Goal: Transaction & Acquisition: Obtain resource

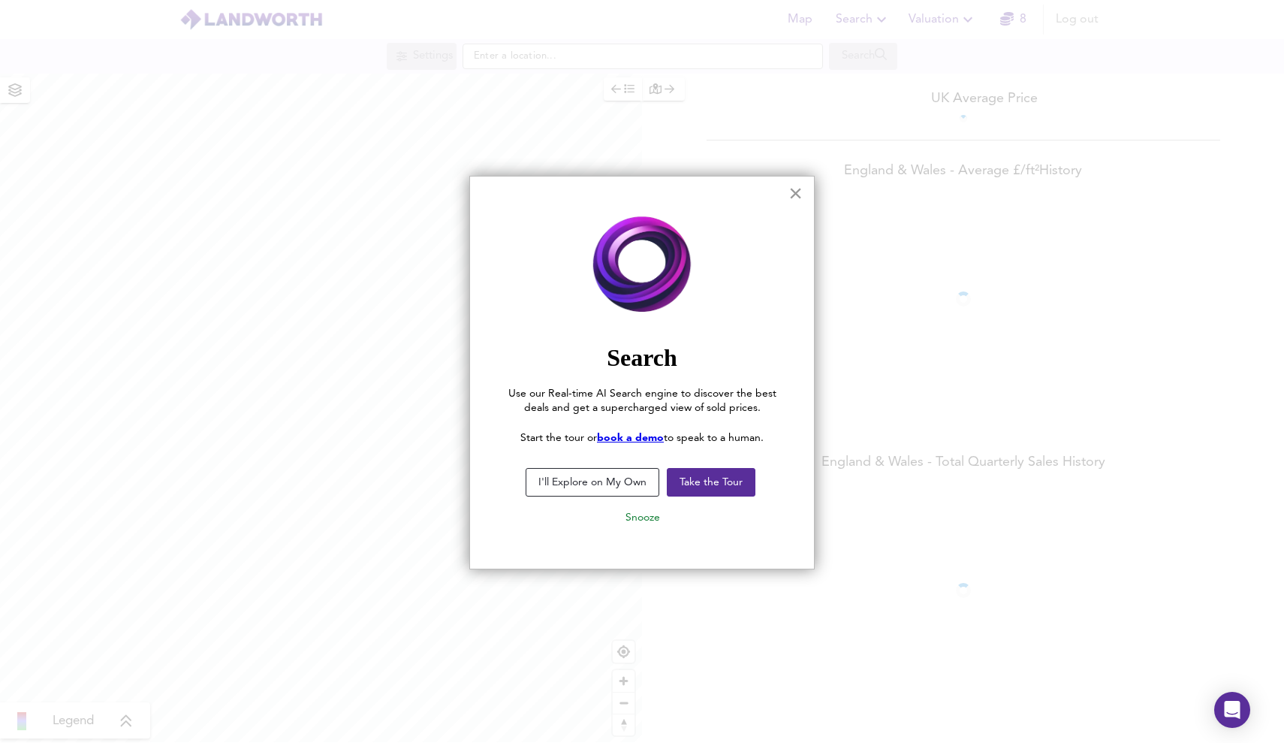
click at [795, 199] on button "×" at bounding box center [796, 193] width 14 height 24
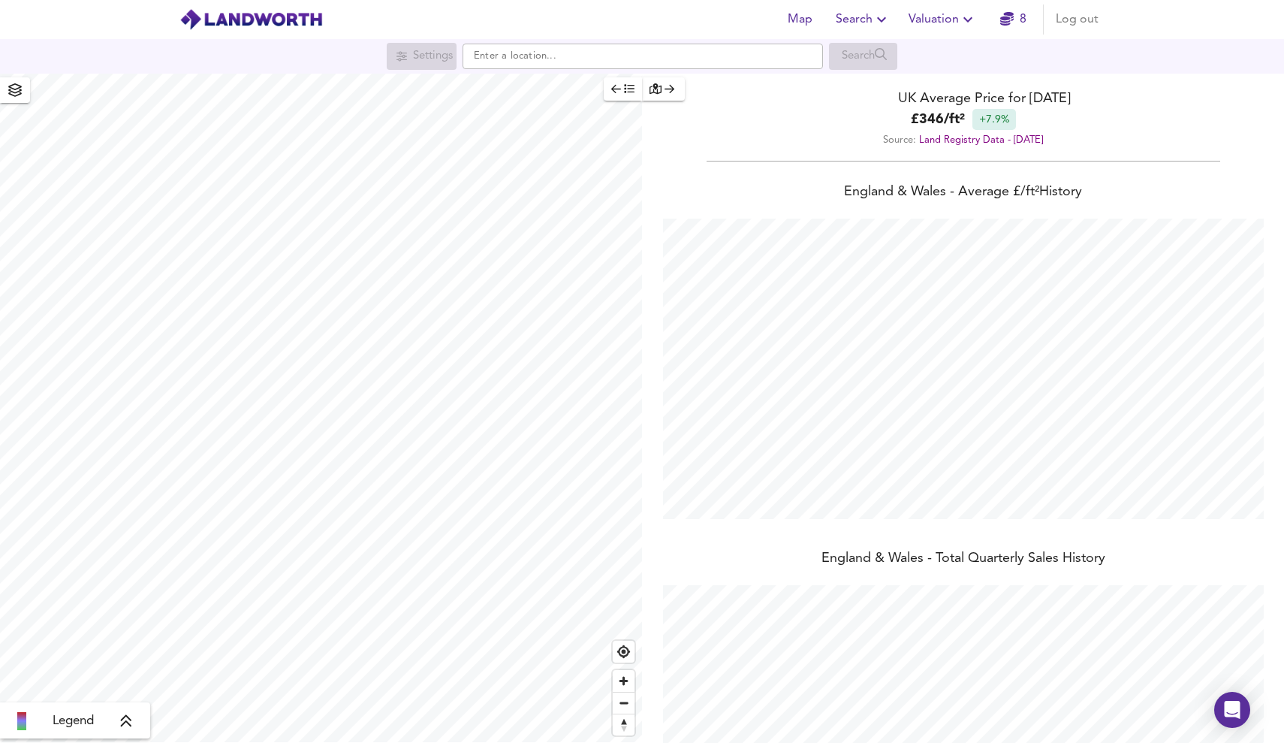
scroll to position [743, 1284]
click at [590, 68] on input "text" at bounding box center [643, 57] width 361 height 26
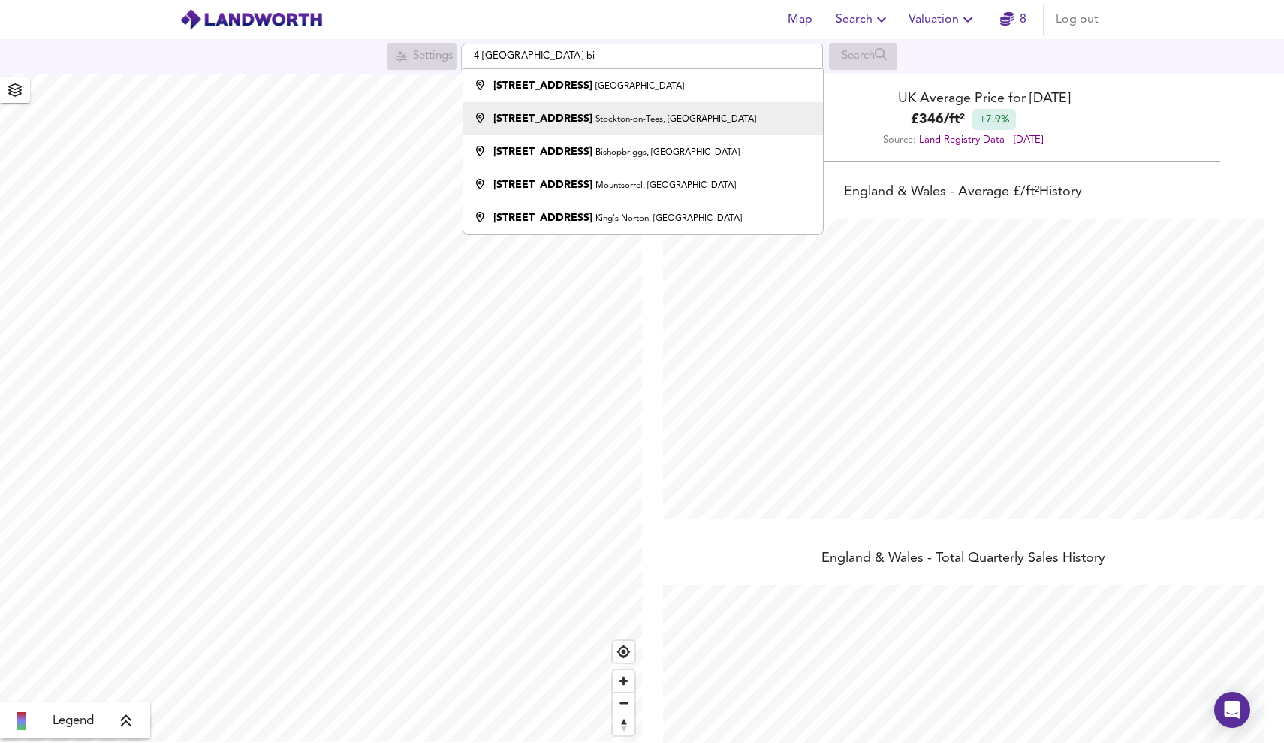
click at [682, 124] on small "Stockton-on-Tees, [GEOGRAPHIC_DATA]" at bounding box center [676, 119] width 161 height 9
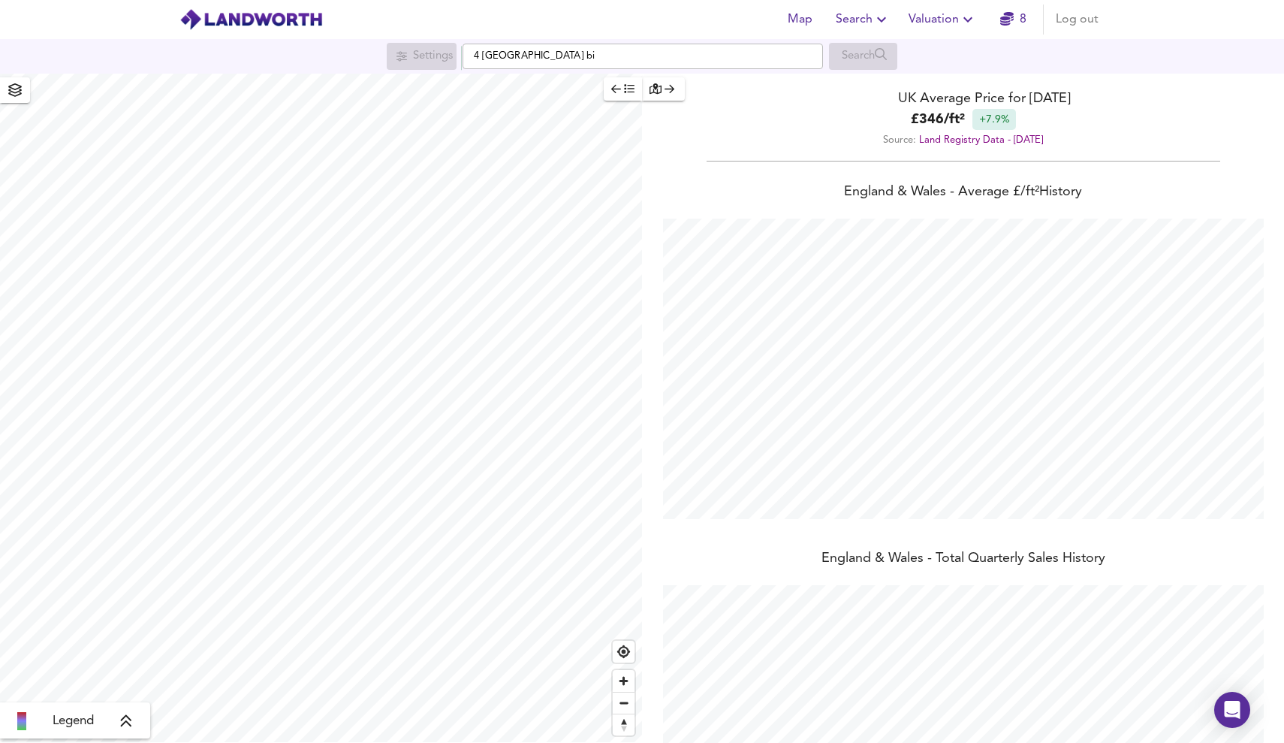
type input "[STREET_ADDRESS]"
checkbox input "false"
checkbox input "true"
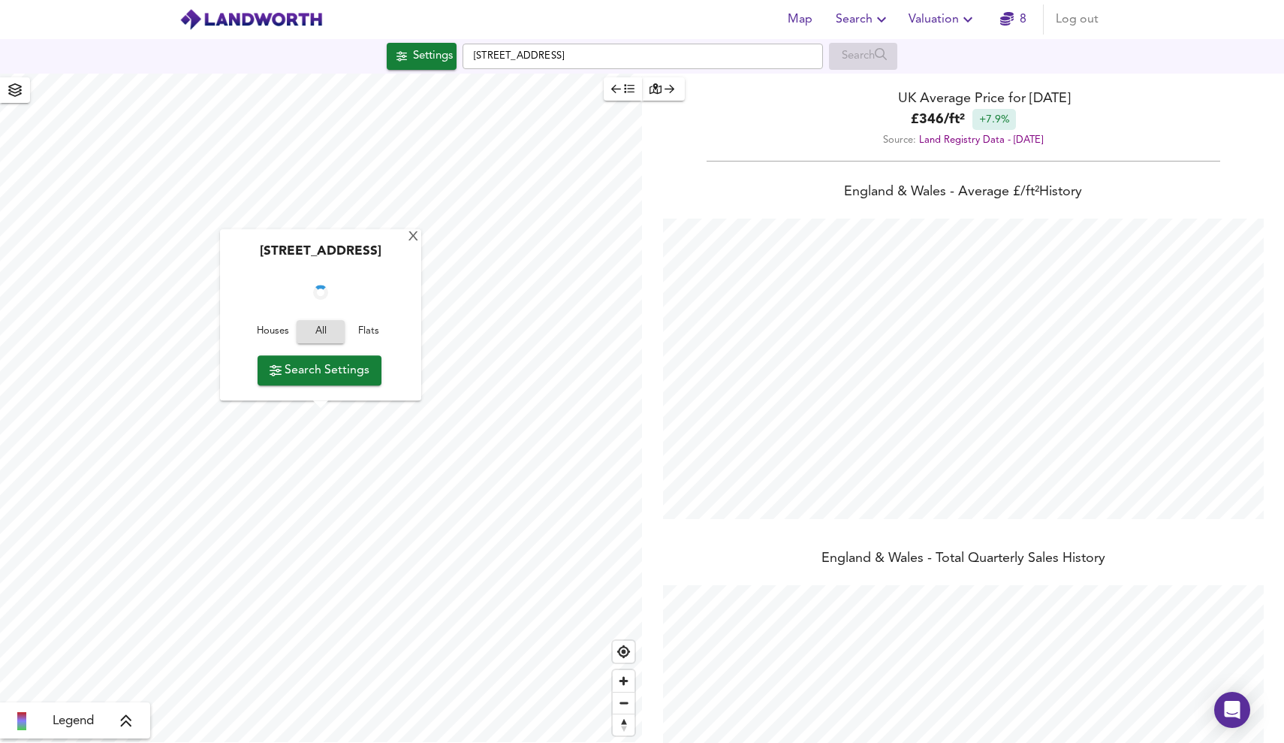
click at [946, 17] on span "Valuation" at bounding box center [943, 19] width 68 height 21
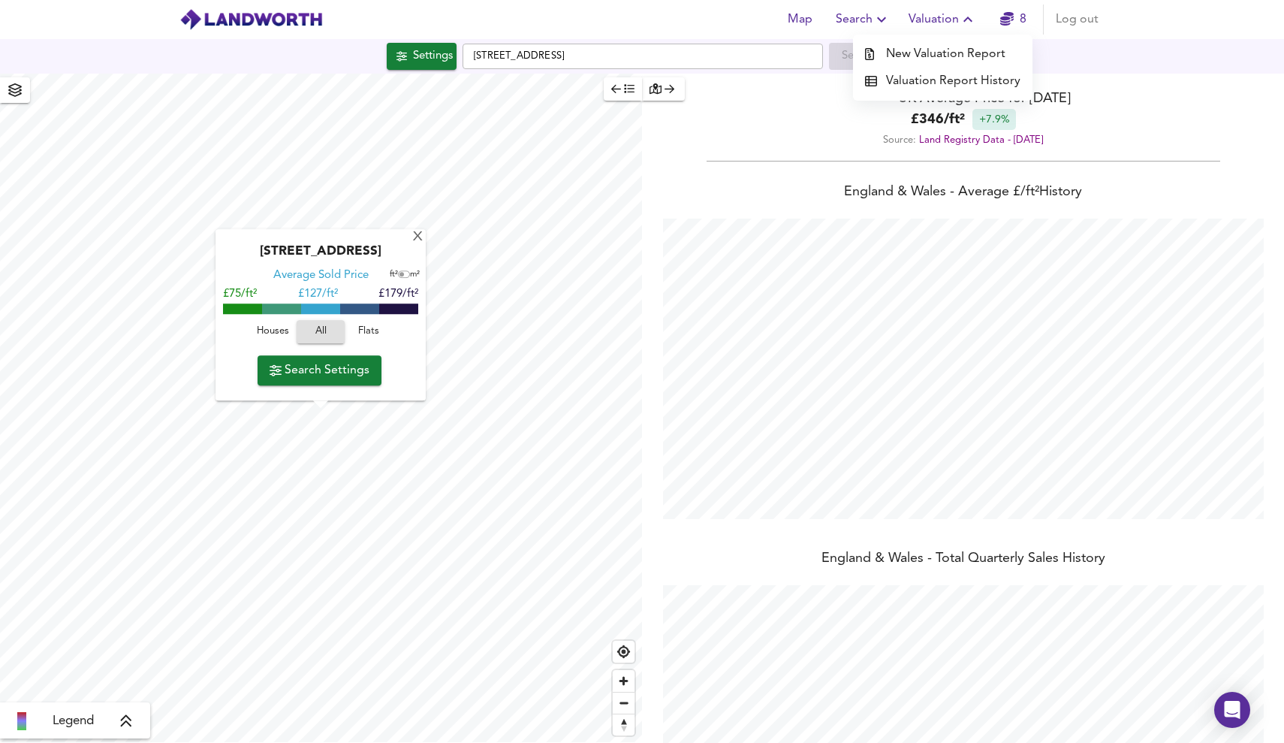
click at [287, 338] on span "Houses" at bounding box center [272, 332] width 41 height 17
click at [352, 376] on span "Search Settings" at bounding box center [320, 370] width 100 height 21
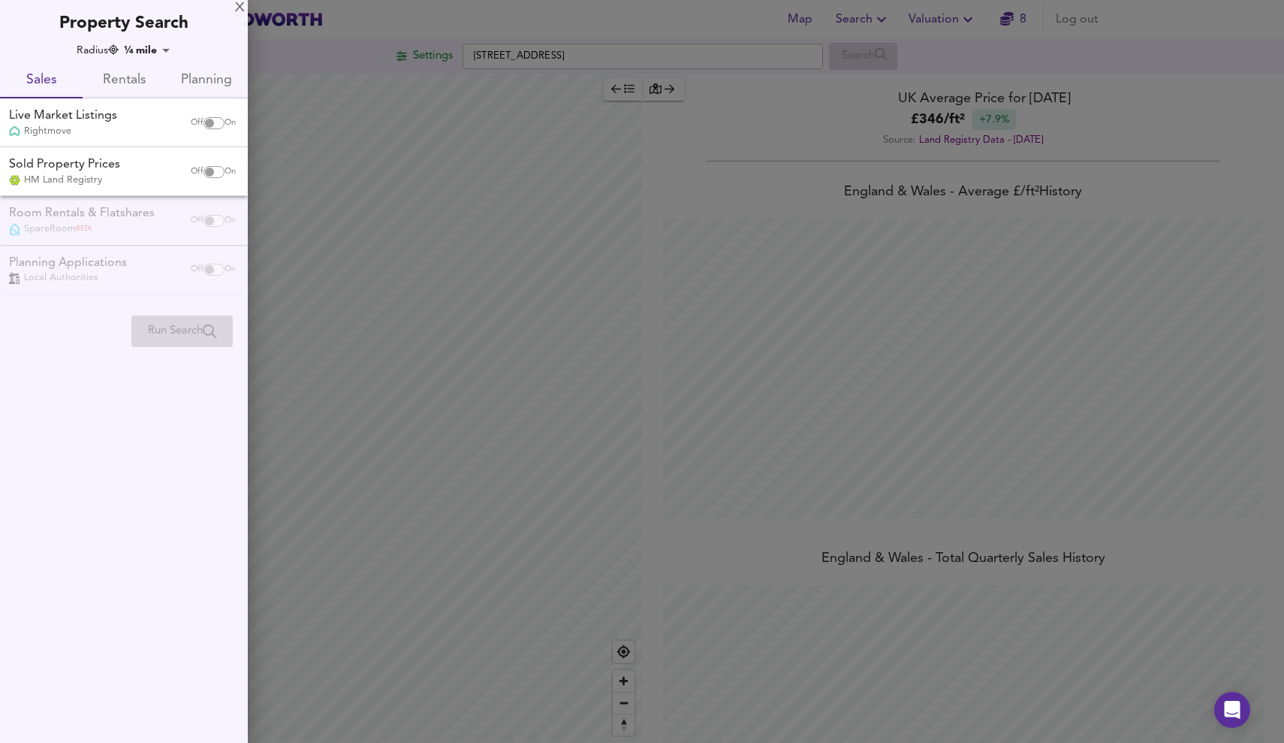
click at [225, 125] on span "On" at bounding box center [230, 123] width 11 height 12
checkbox input "true"
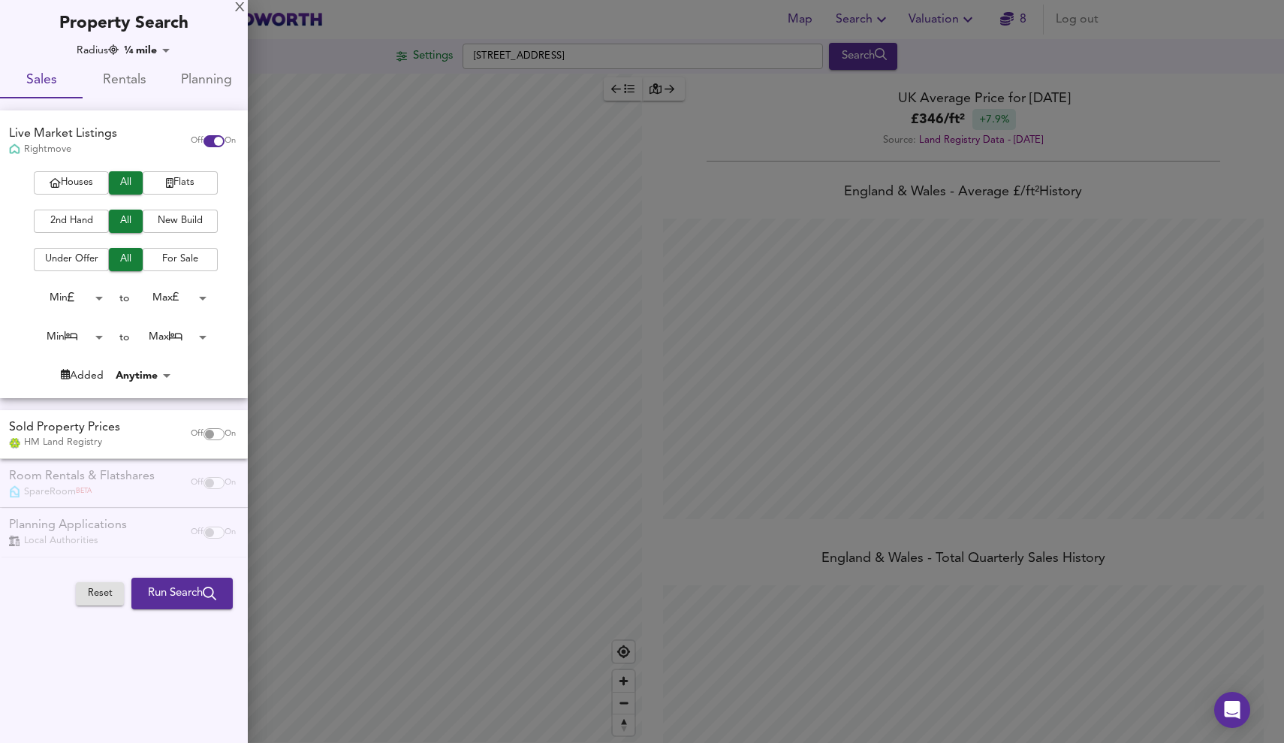
click at [86, 187] on span "Houses" at bounding box center [71, 182] width 60 height 17
click at [86, 213] on span "2nd Hand" at bounding box center [71, 221] width 60 height 17
click at [95, 256] on span "Under Offer" at bounding box center [71, 259] width 60 height 17
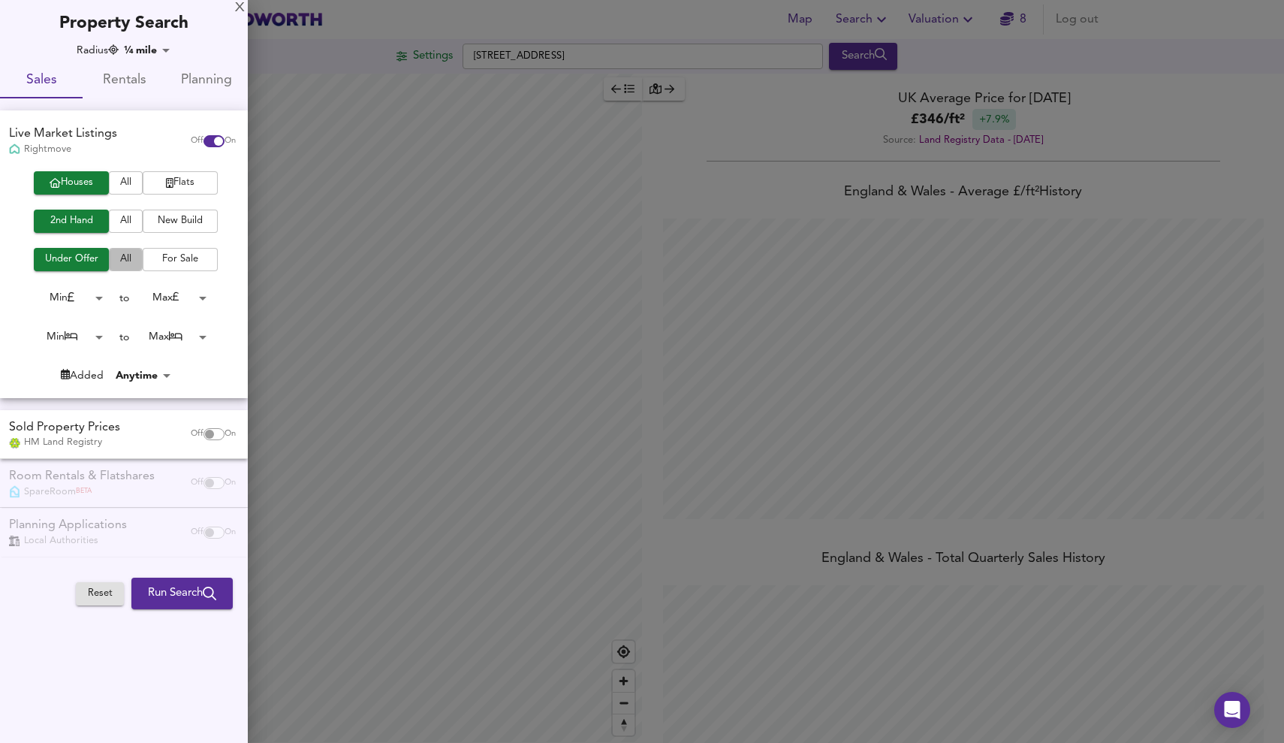
click at [124, 260] on span "All" at bounding box center [125, 259] width 19 height 17
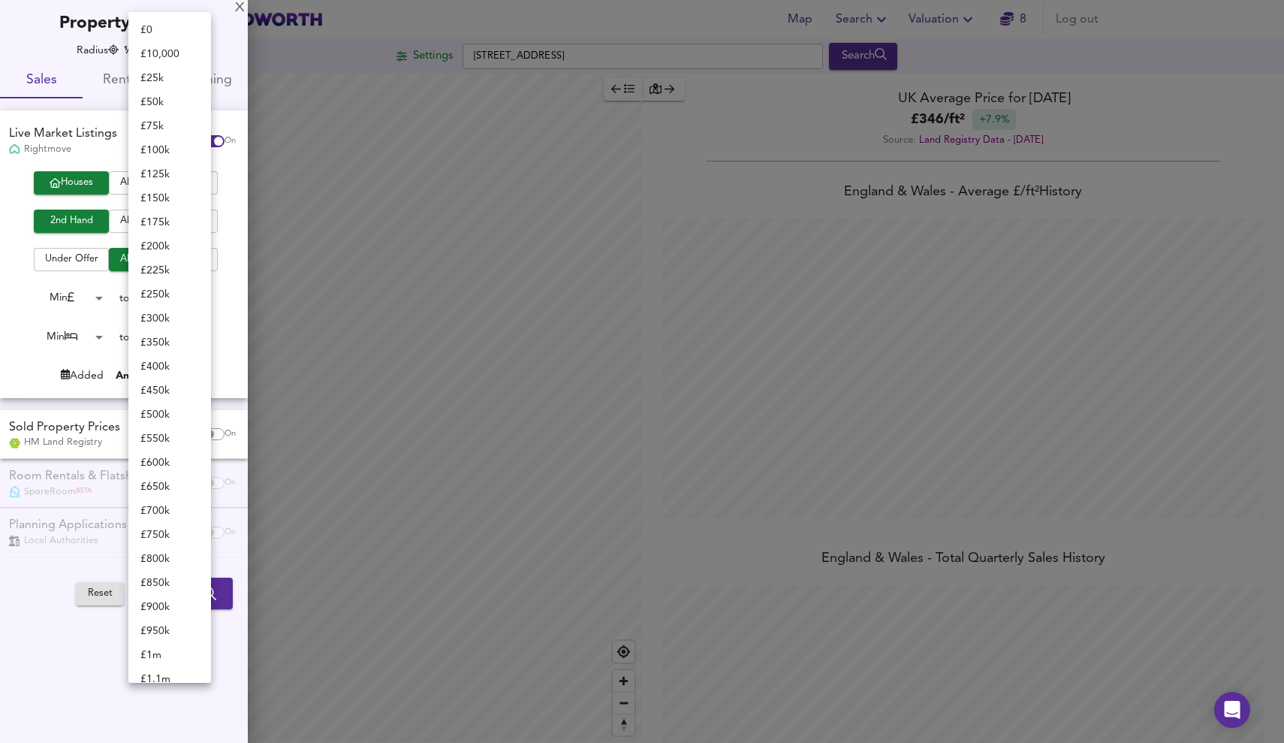
click at [178, 301] on body "Map Search Valuation 8 Log out Settings [STREET_ADDRESS] Search Legend UK Avera…" at bounding box center [642, 371] width 1284 height 743
click at [175, 94] on li "£ 100k" at bounding box center [169, 98] width 83 height 24
type input "100000"
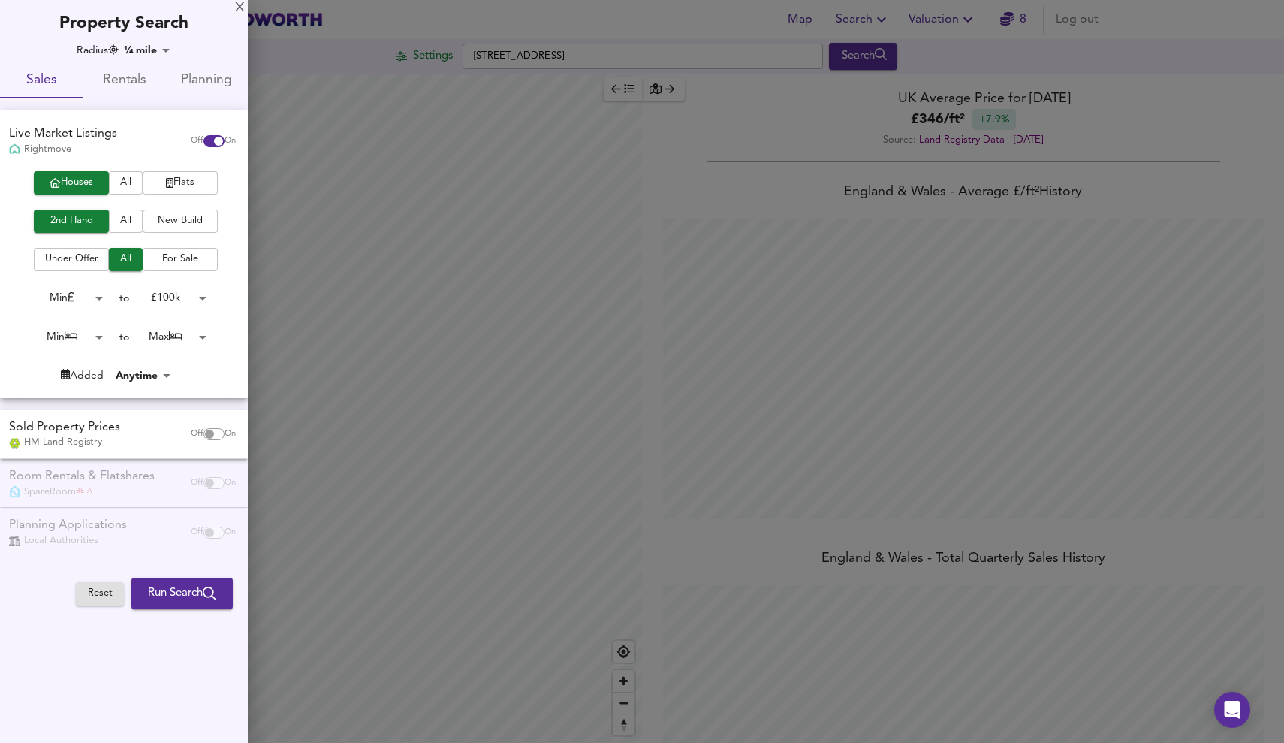
click at [168, 586] on span "Run Search" at bounding box center [182, 594] width 68 height 20
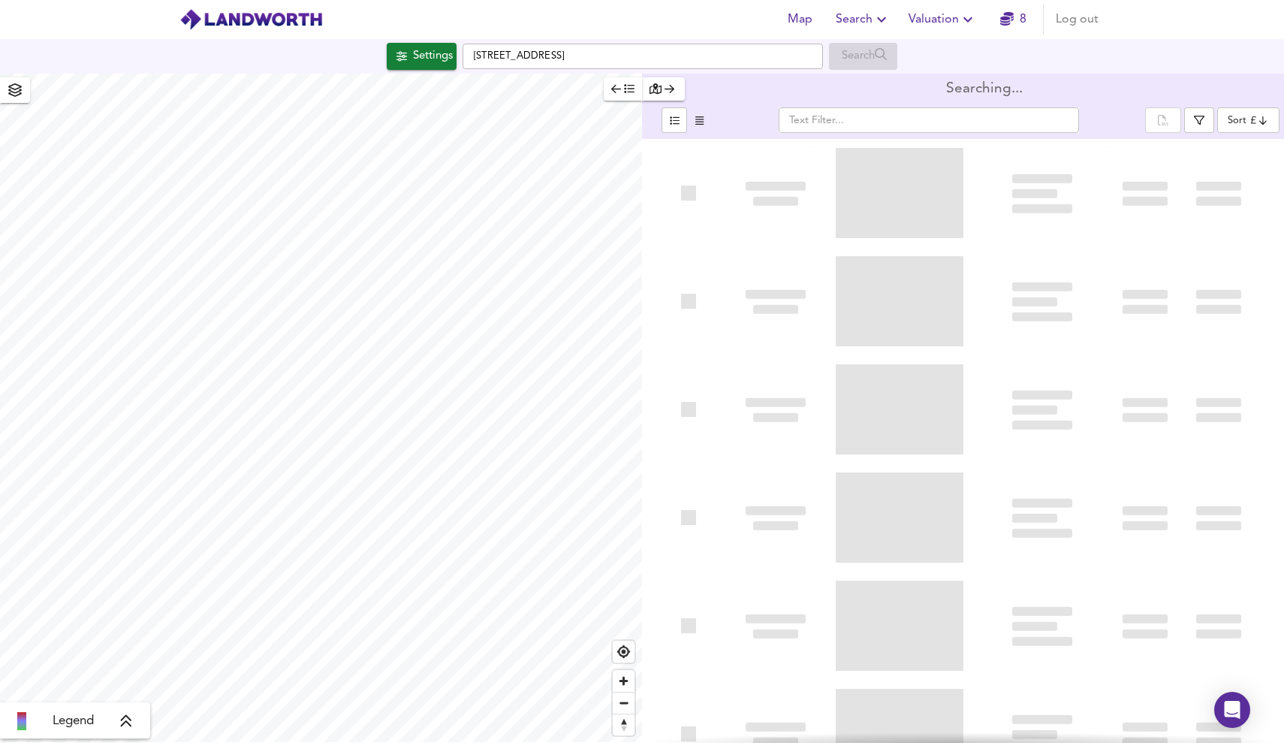
type input "bestdeal"
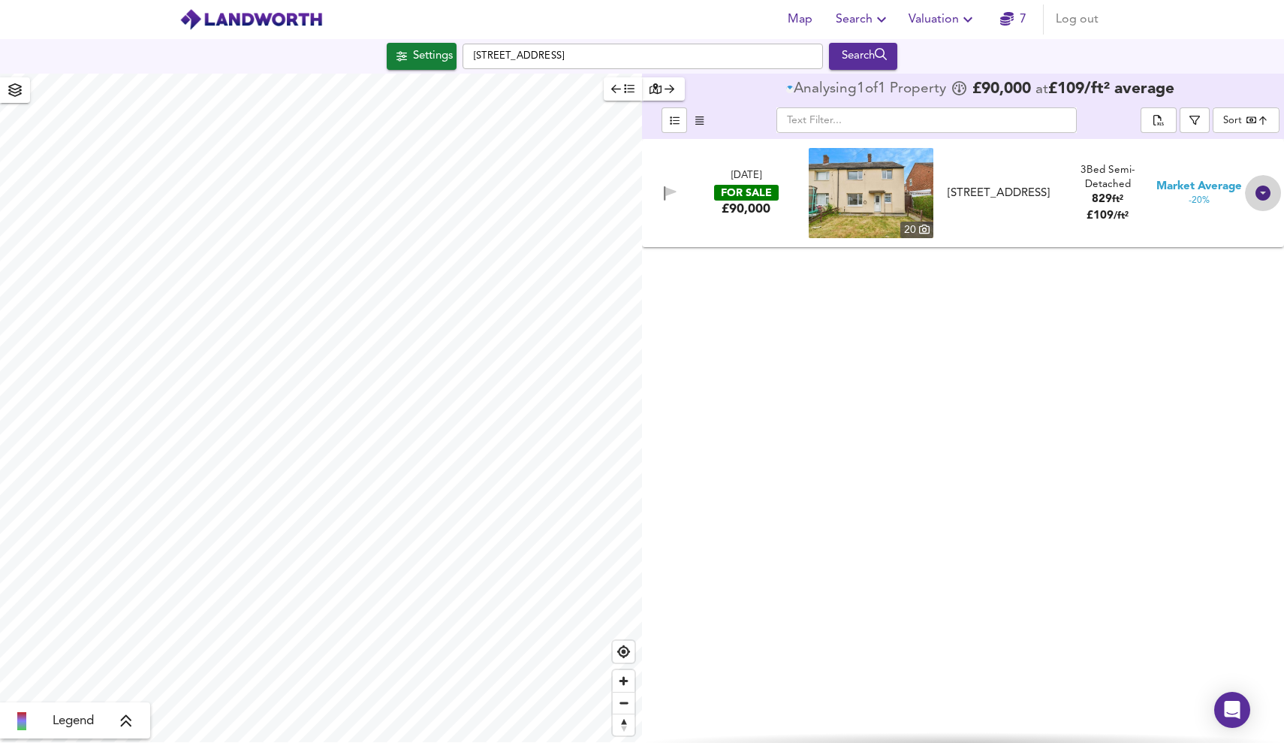
click at [1251, 192] on div at bounding box center [1263, 193] width 36 height 36
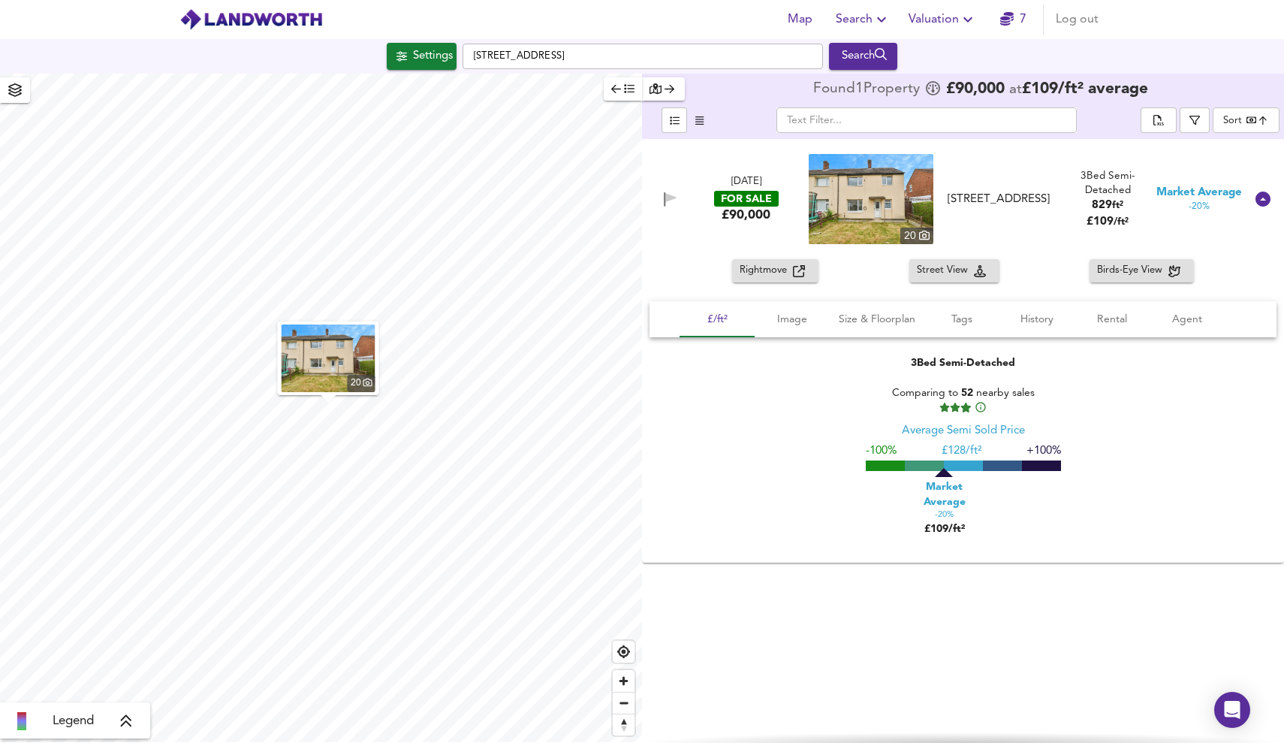
click at [946, 17] on span "Valuation" at bounding box center [943, 19] width 68 height 21
click at [922, 49] on li "New Valuation Report" at bounding box center [943, 54] width 180 height 27
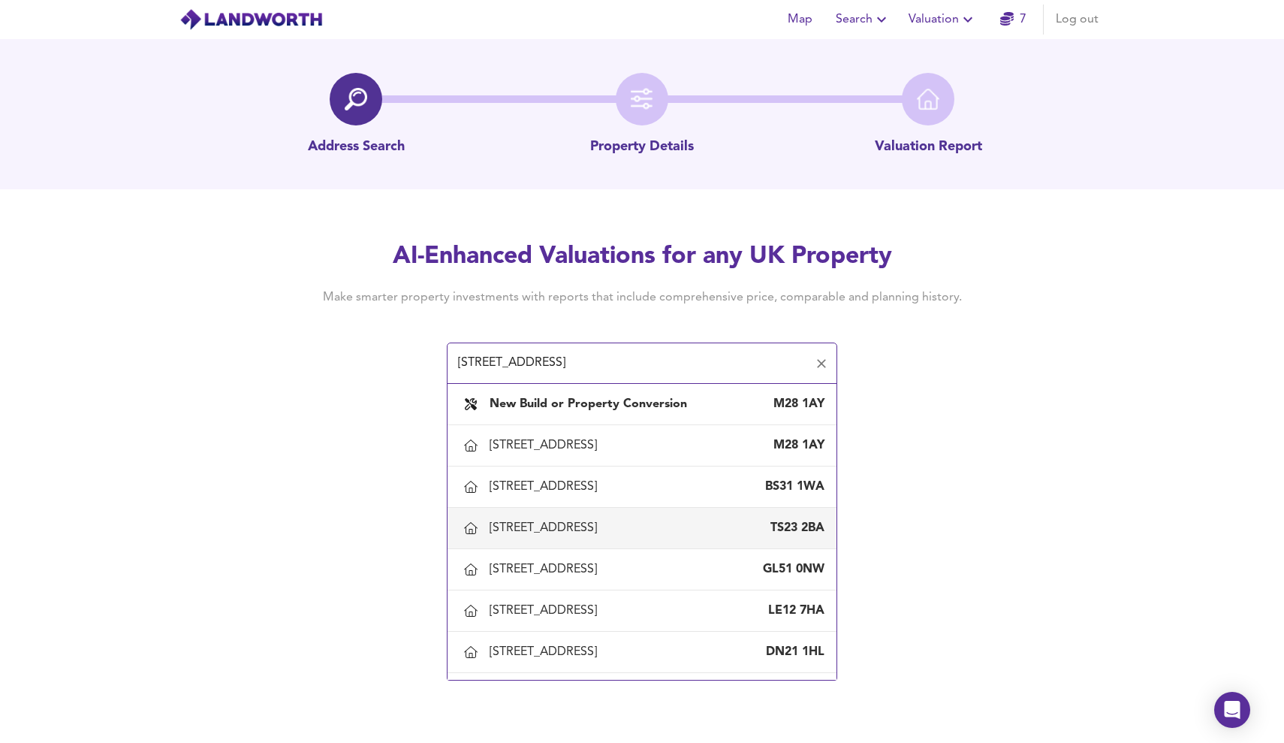
click at [742, 536] on div "[STREET_ADDRESS]" at bounding box center [657, 528] width 335 height 17
type input "[STREET_ADDRESS]"
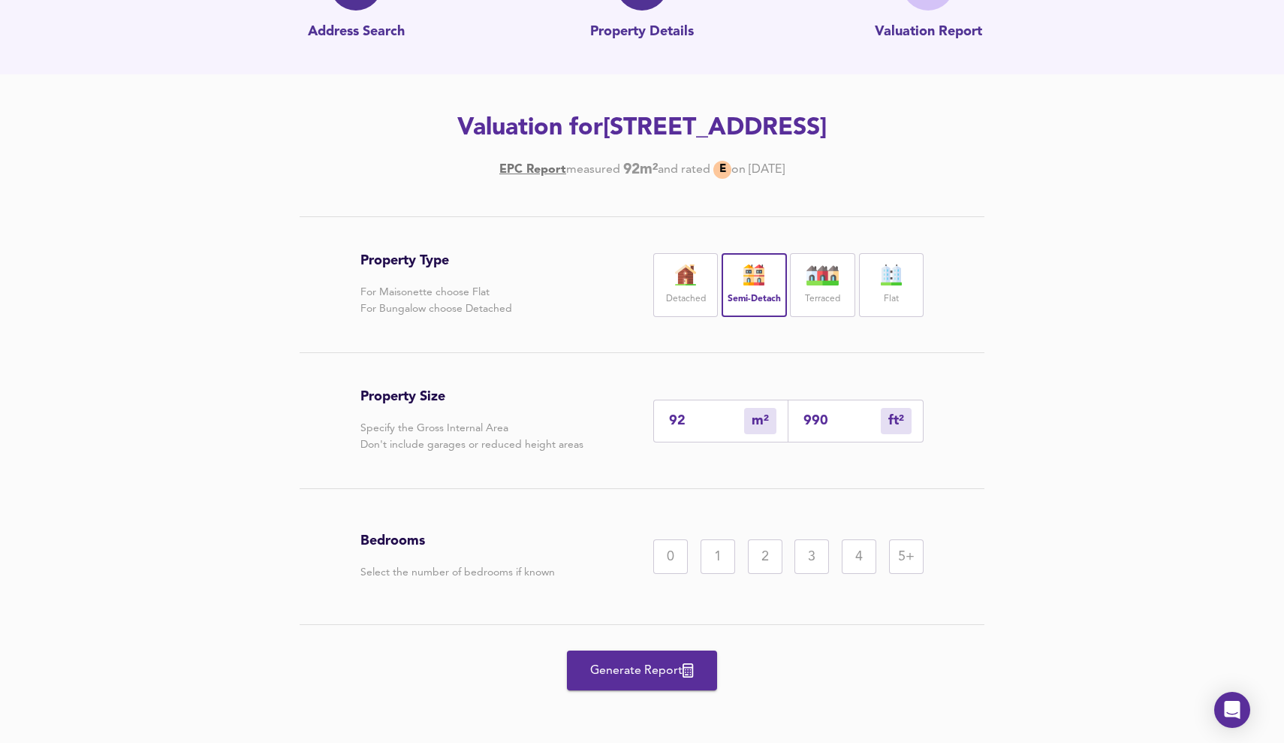
scroll to position [115, 0]
click at [803, 557] on div "3" at bounding box center [812, 556] width 35 height 35
click at [678, 666] on span "Generate Report" at bounding box center [642, 670] width 120 height 21
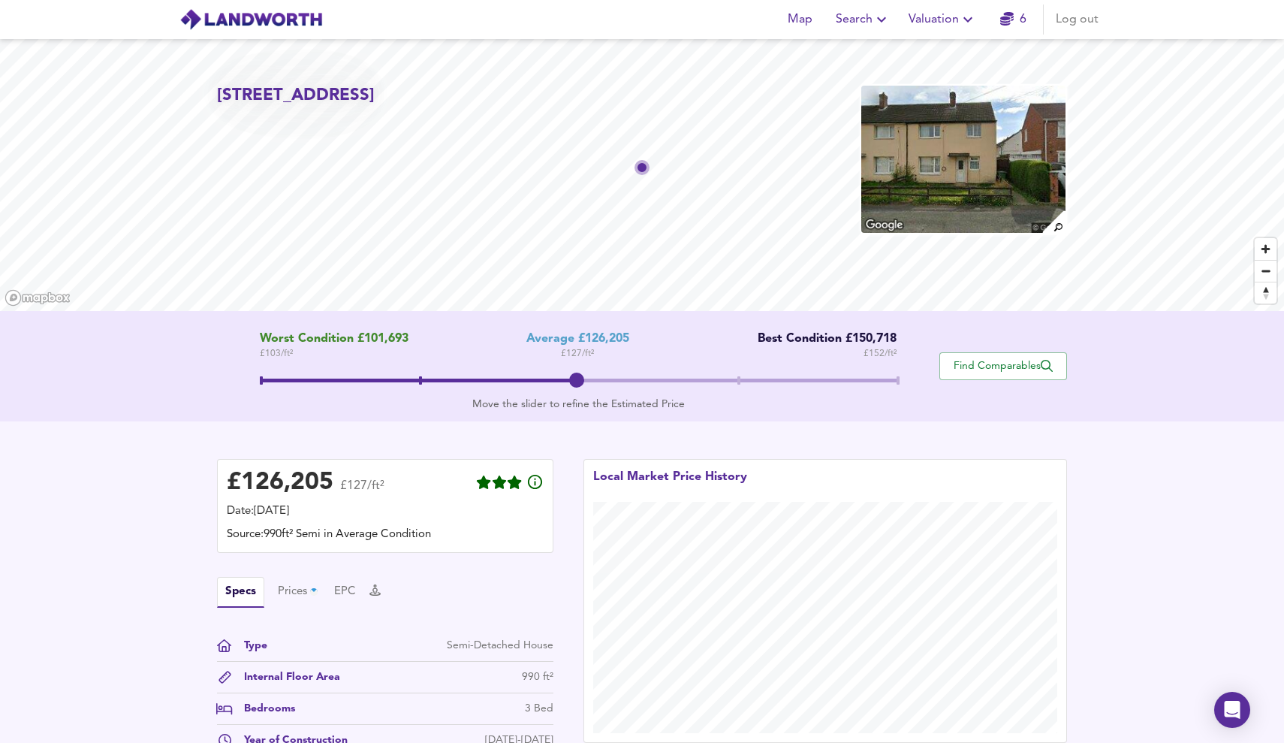
click at [750, 378] on span at bounding box center [579, 382] width 638 height 27
click at [582, 379] on span at bounding box center [499, 381] width 478 height 4
click at [735, 380] on span at bounding box center [579, 381] width 638 height 4
click at [576, 381] on span at bounding box center [579, 382] width 638 height 27
